Goal: Information Seeking & Learning: Learn about a topic

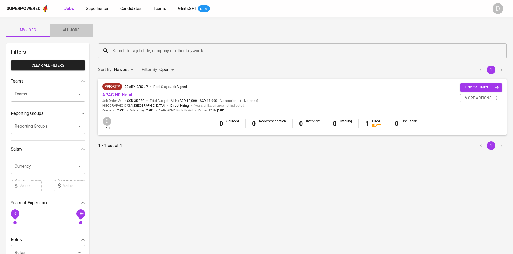
click at [72, 29] on span "All Jobs" at bounding box center [71, 30] width 37 height 7
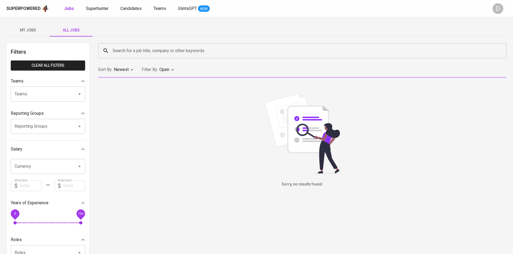
click at [168, 52] on input "Search for a job title, company or other keywords" at bounding box center [303, 51] width 385 height 10
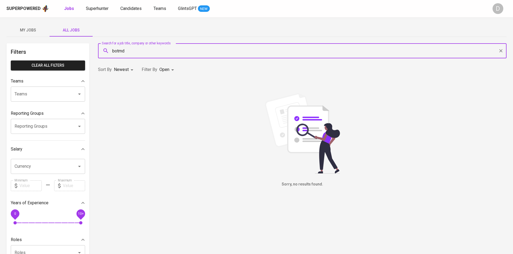
click at [170, 52] on input "botmd" at bounding box center [303, 51] width 385 height 10
click at [170, 52] on input "bot md" at bounding box center [303, 51] width 385 height 10
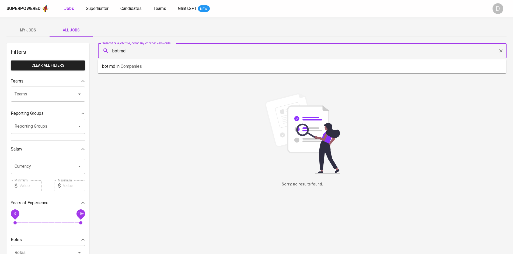
click at [170, 52] on input "bot md" at bounding box center [303, 51] width 385 height 10
type input "bot md"
click at [170, 52] on input "bot md" at bounding box center [303, 51] width 385 height 10
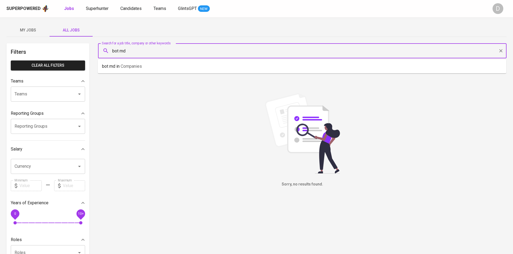
click at [170, 52] on input "bot md" at bounding box center [303, 51] width 385 height 10
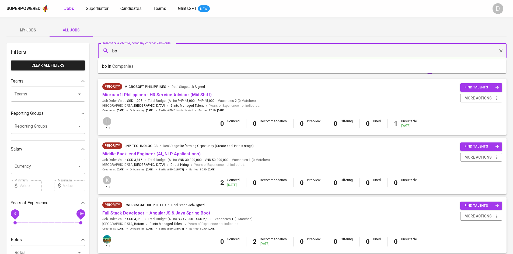
type input "b"
type input "everything"
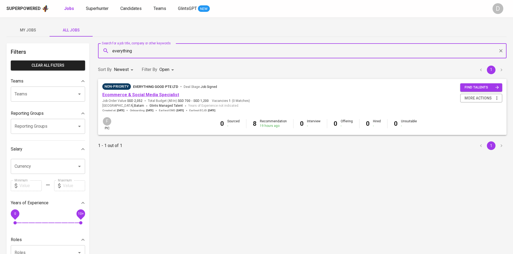
click at [147, 93] on link "Ecommerce & Social Media Specialist" at bounding box center [140, 94] width 77 height 5
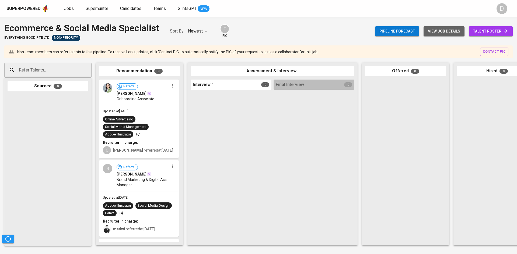
click at [439, 34] on span "view job details" at bounding box center [444, 31] width 32 height 7
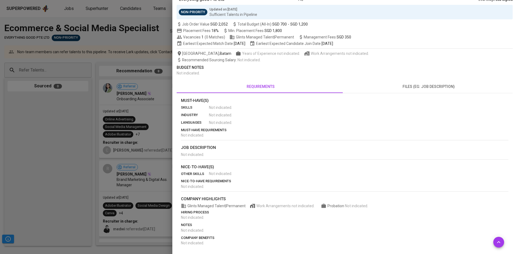
scroll to position [33, 0]
click at [415, 85] on span "files (eg: job description)" at bounding box center [428, 86] width 161 height 7
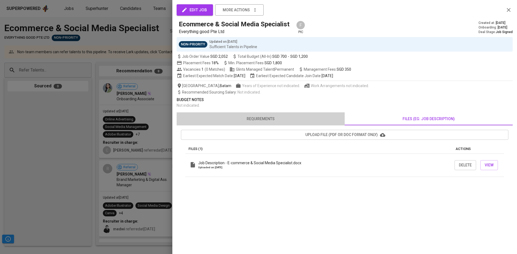
click at [256, 124] on button "requirements" at bounding box center [261, 118] width 168 height 13
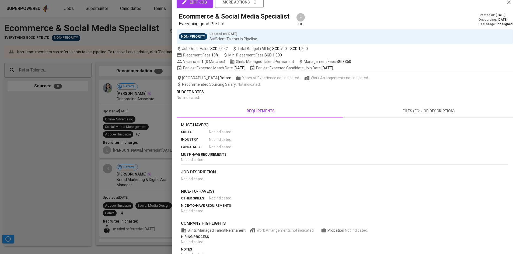
scroll to position [17, 0]
